Goal: Task Accomplishment & Management: Manage account settings

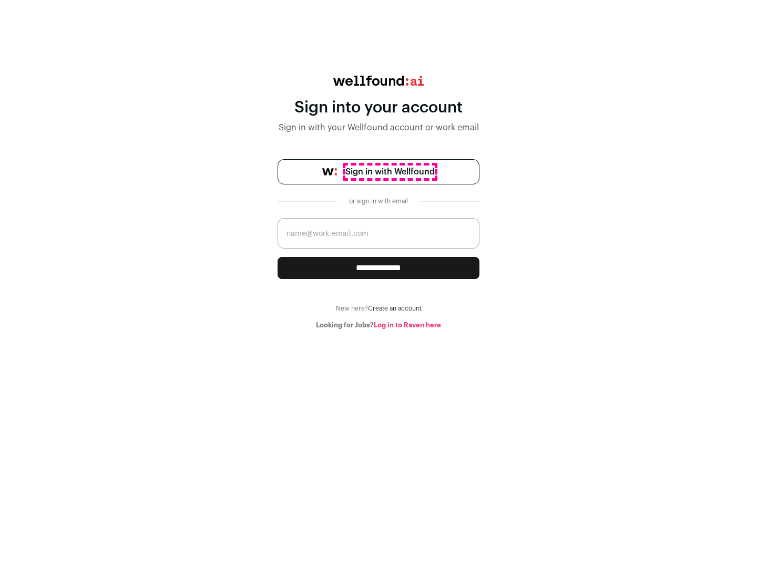
click at [390, 172] on span "Sign in with Wellfound" at bounding box center [389, 172] width 89 height 13
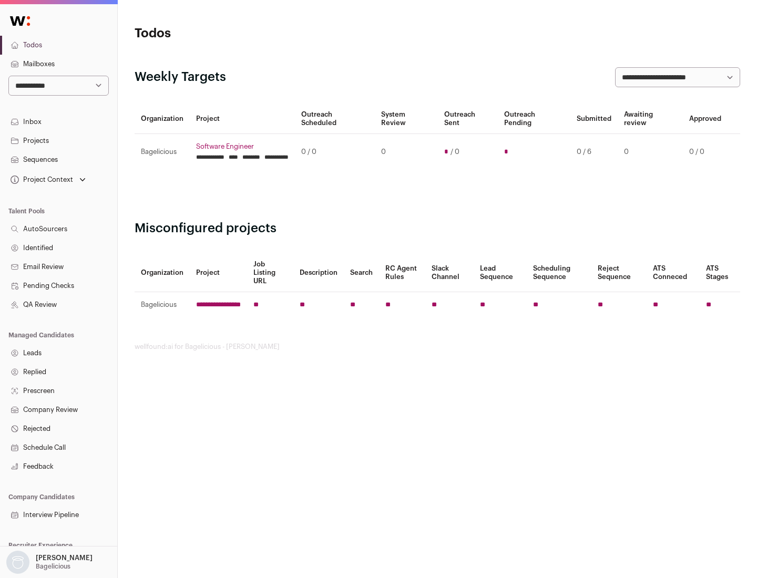
click at [58, 140] on link "Projects" at bounding box center [58, 140] width 117 height 19
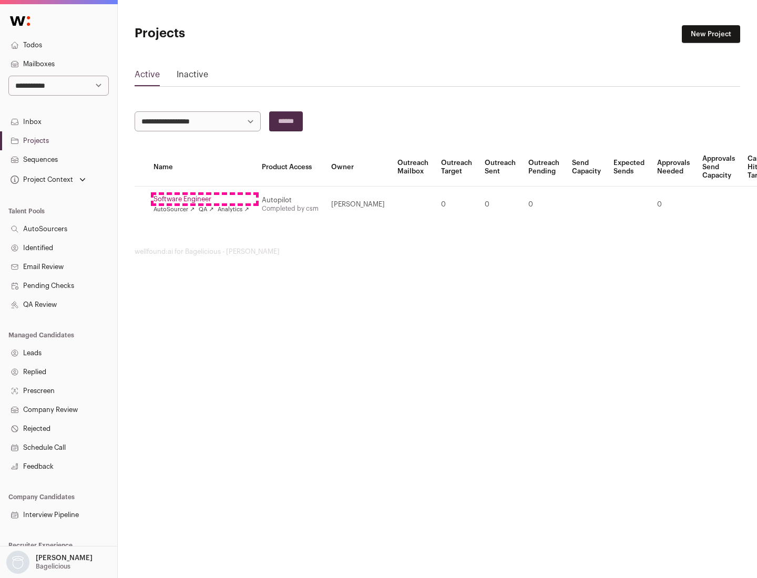
click at [205, 199] on link "Software Engineer" at bounding box center [202, 199] width 96 height 8
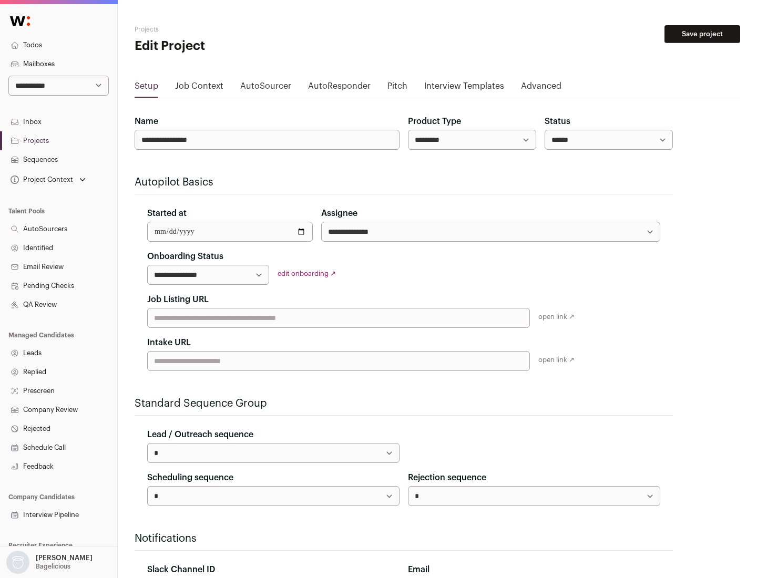
click at [702, 34] on button "Save project" at bounding box center [703, 34] width 76 height 18
